Goal: Find specific page/section: Find specific page/section

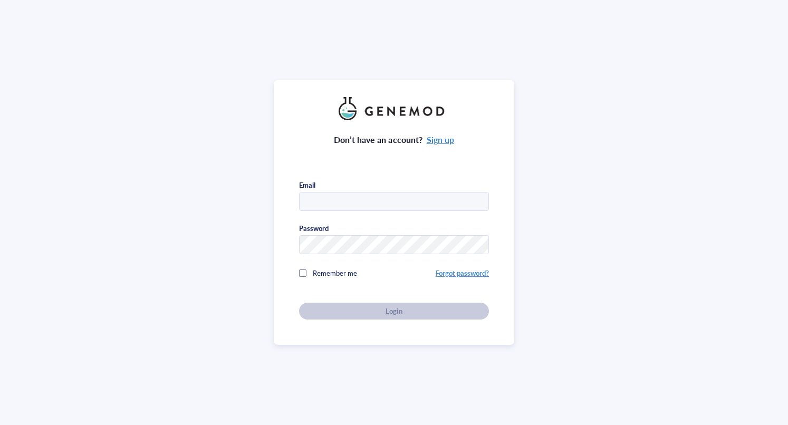
type input "[PERSON_NAME][EMAIL_ADDRESS][PERSON_NAME][DOMAIN_NAME]"
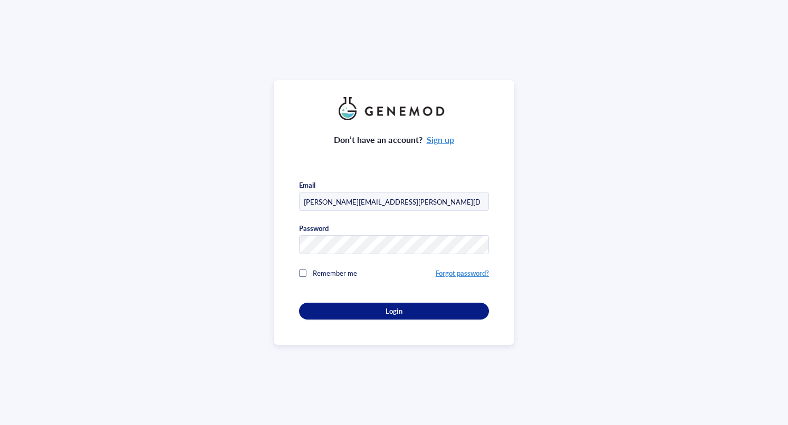
click at [475, 297] on div "Don’t have an account? Sign up Email [PERSON_NAME][EMAIL_ADDRESS][PERSON_NAME][…" at bounding box center [394, 219] width 190 height 199
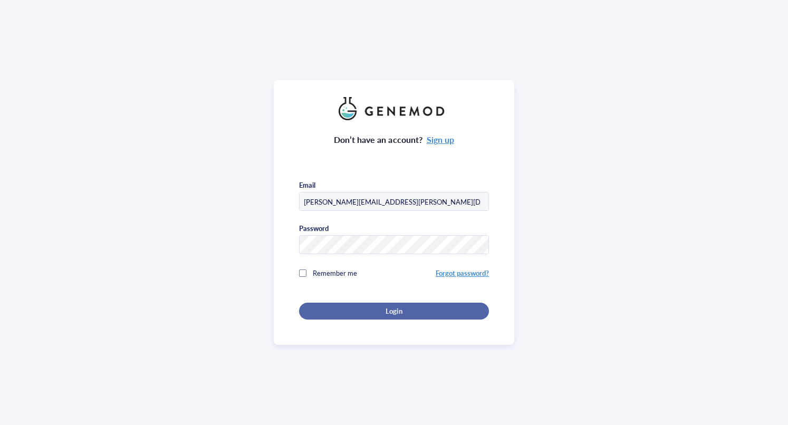
click at [472, 303] on button "Login" at bounding box center [394, 311] width 190 height 17
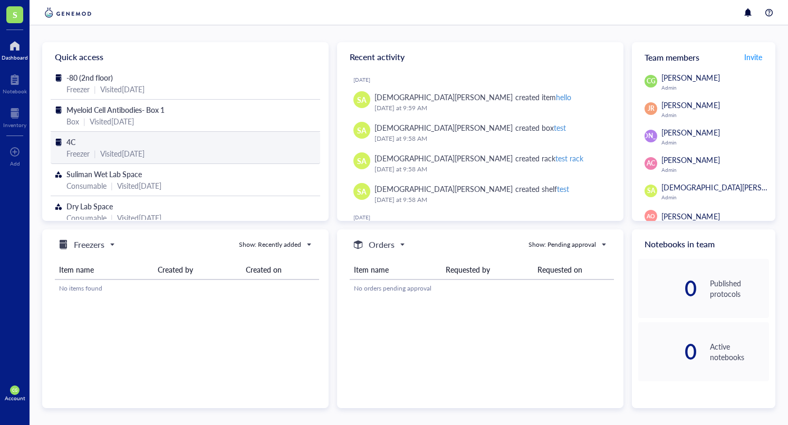
click at [126, 143] on div "4C" at bounding box center [185, 142] width 238 height 12
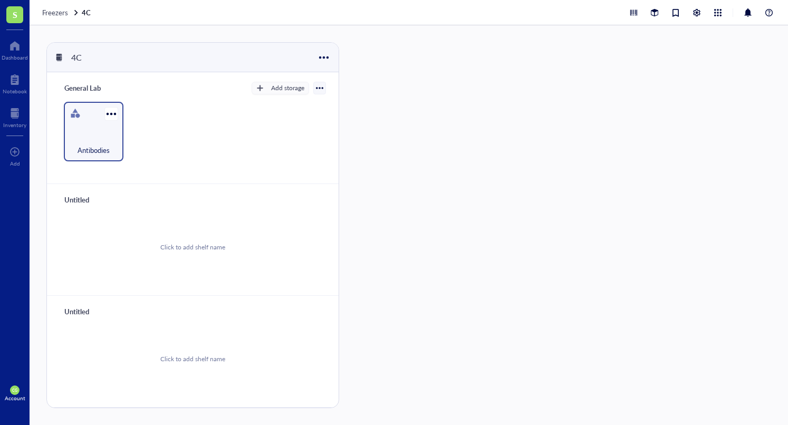
click at [83, 142] on div "Antibodies" at bounding box center [93, 144] width 49 height 23
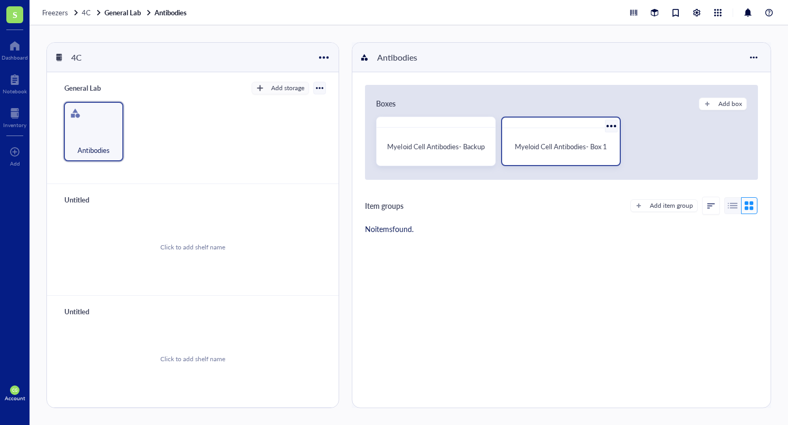
click at [554, 136] on div "Myeloid Cell Antibodies- Box 1" at bounding box center [560, 146] width 109 height 28
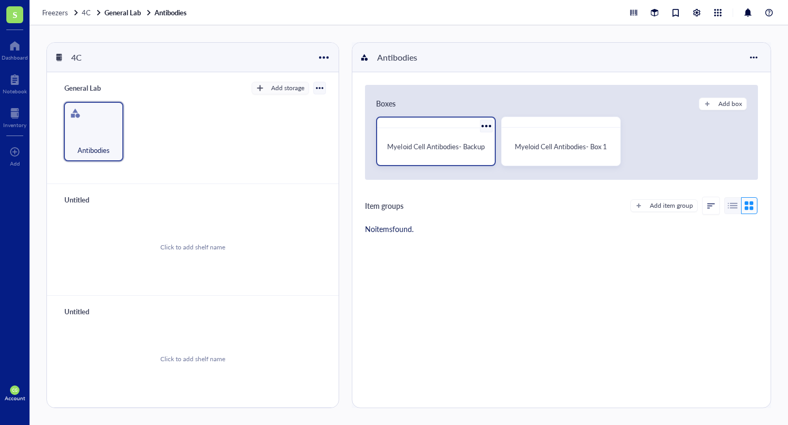
click at [452, 134] on div "Myeloid Cell Antibodies- Backup" at bounding box center [435, 146] width 109 height 28
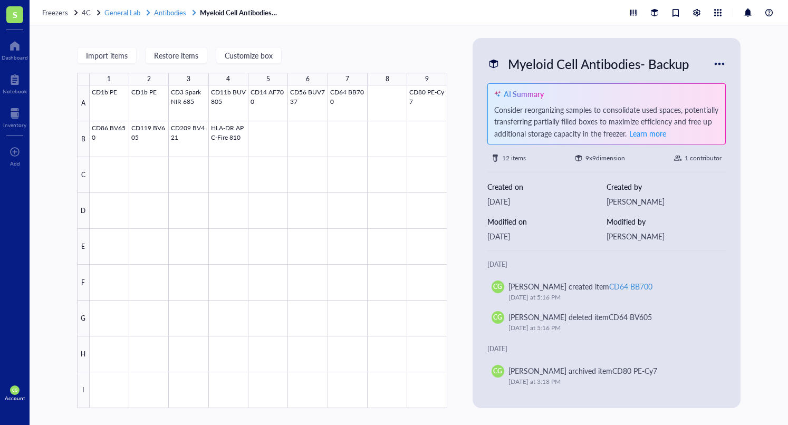
click at [165, 11] on span "Antibodies" at bounding box center [170, 12] width 32 height 10
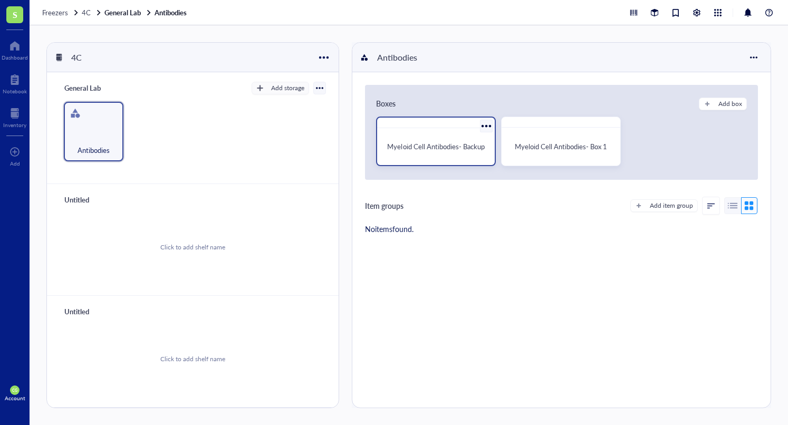
click at [451, 144] on span "Myeloid Cell Antibodies- Backup" at bounding box center [435, 146] width 97 height 10
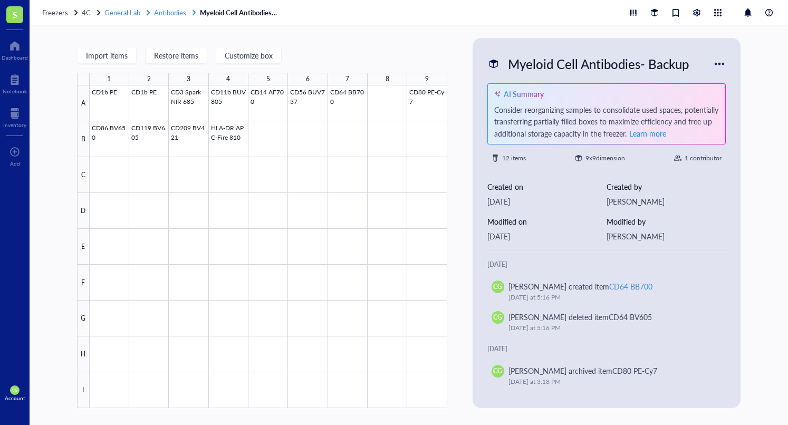
click at [177, 12] on span "Antibodies" at bounding box center [170, 12] width 32 height 10
click at [177, 12] on link "General Lab Antibodies" at bounding box center [150, 12] width 93 height 9
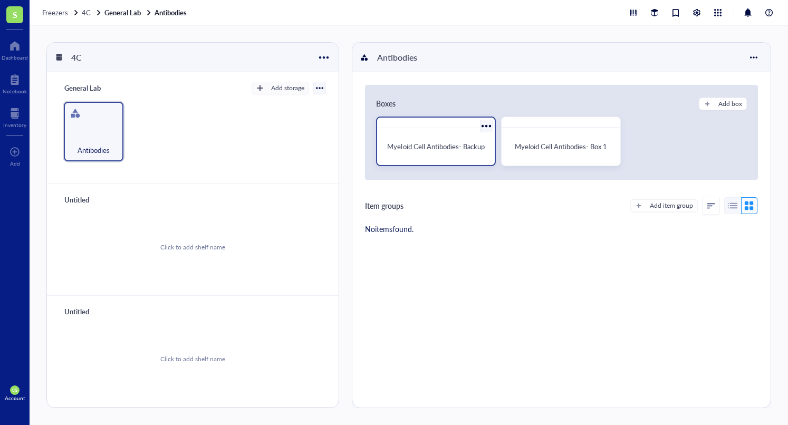
click at [423, 150] on span "Myeloid Cell Antibodies- Backup" at bounding box center [435, 146] width 97 height 10
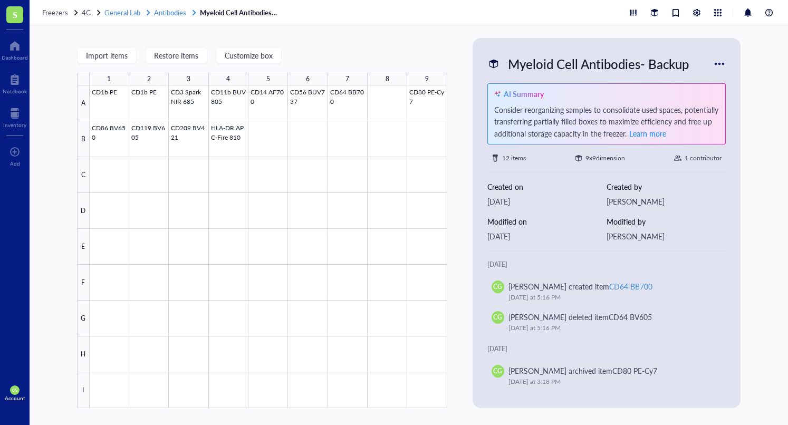
click at [166, 7] on span "Antibodies" at bounding box center [170, 12] width 32 height 10
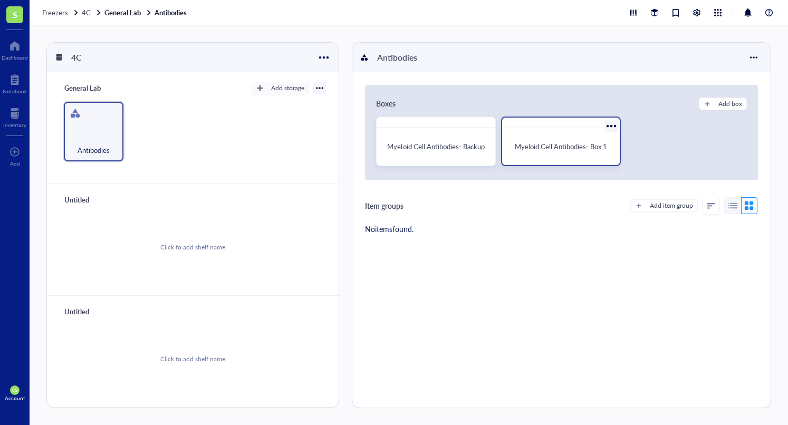
click at [534, 146] on span "Myeloid Cell Antibodies- Box 1" at bounding box center [561, 146] width 92 height 10
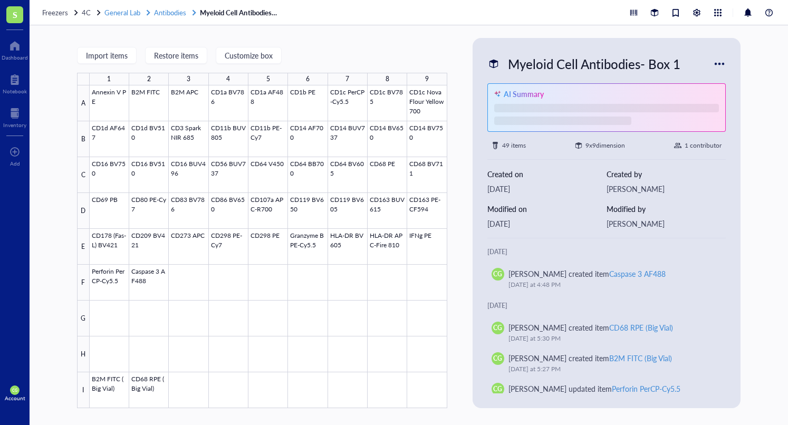
click at [173, 14] on span "Antibodies" at bounding box center [170, 12] width 32 height 10
click at [173, 14] on link "General Lab Antibodies" at bounding box center [150, 12] width 93 height 9
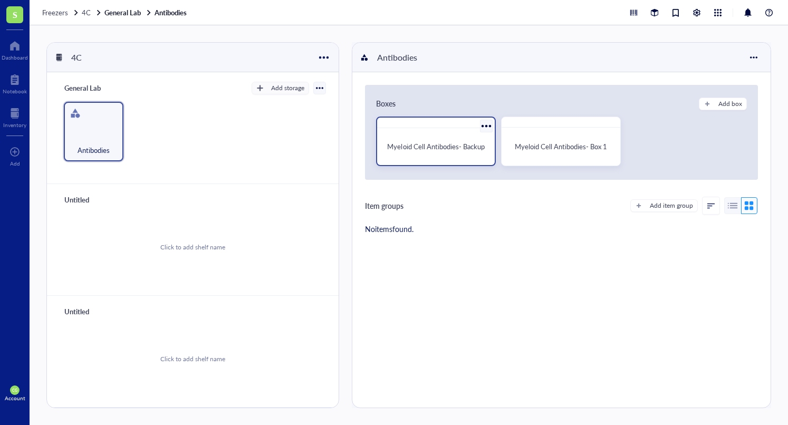
click at [470, 150] on span "Myeloid Cell Antibodies- Backup" at bounding box center [435, 146] width 97 height 10
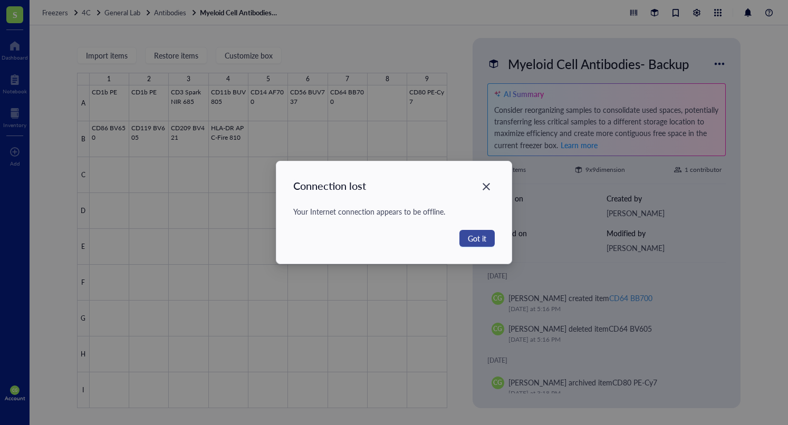
click at [491, 240] on button "Got it" at bounding box center [476, 238] width 35 height 17
